Goal: Find specific page/section: Find specific page/section

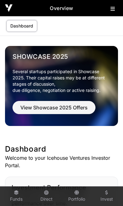
click at [110, 8] on icon at bounding box center [112, 8] width 4 height 5
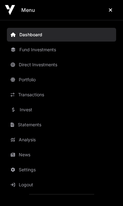
click at [42, 35] on link "Dashboard" at bounding box center [61, 35] width 109 height 14
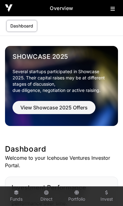
click at [77, 195] on link "Portfolio" at bounding box center [76, 196] width 25 height 17
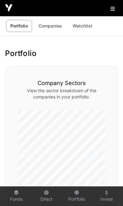
click at [51, 24] on link "Companies" at bounding box center [50, 26] width 32 height 12
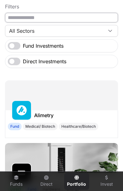
click at [70, 19] on input "text" at bounding box center [61, 18] width 113 height 10
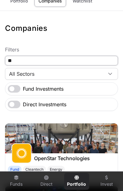
type input "*"
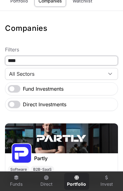
type input "****"
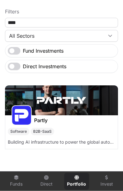
scroll to position [88, 0]
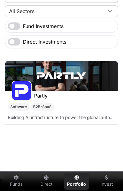
click at [86, 111] on div "Software B2B-SaaS" at bounding box center [61, 106] width 107 height 7
click at [83, 88] on img at bounding box center [61, 76] width 113 height 30
